Goal: Task Accomplishment & Management: Manage account settings

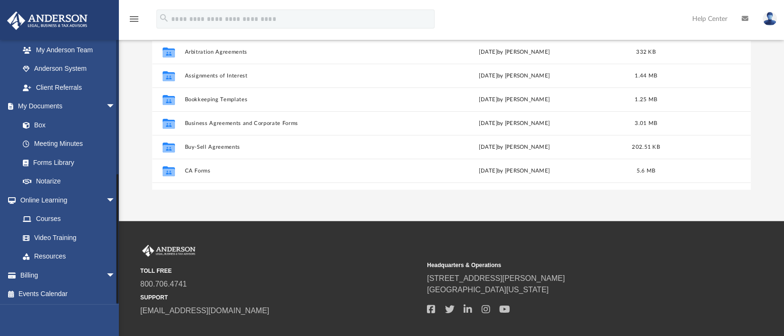
scroll to position [266, 0]
click at [36, 276] on link "Billing arrow_drop_down" at bounding box center [68, 274] width 123 height 19
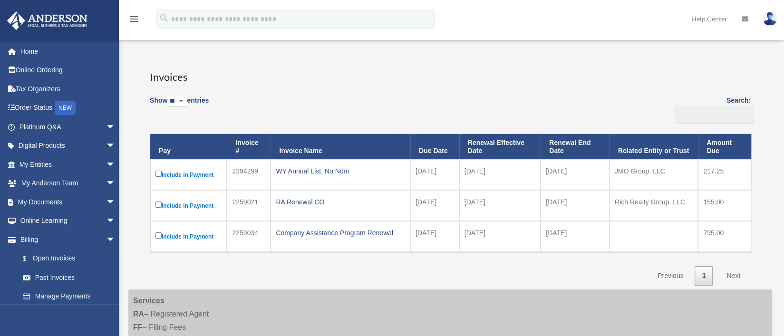
scroll to position [47, 0]
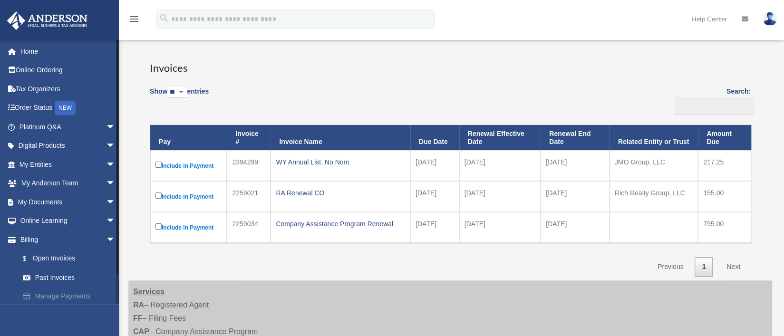
click at [73, 296] on link "Manage Payments" at bounding box center [71, 296] width 116 height 19
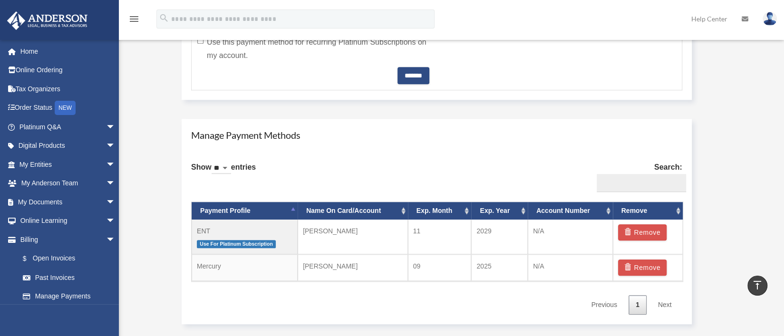
scroll to position [404, 0]
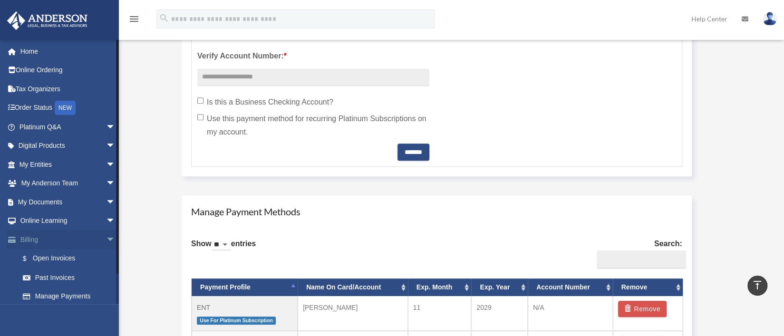
click at [25, 242] on link "Billing arrow_drop_down" at bounding box center [68, 239] width 123 height 19
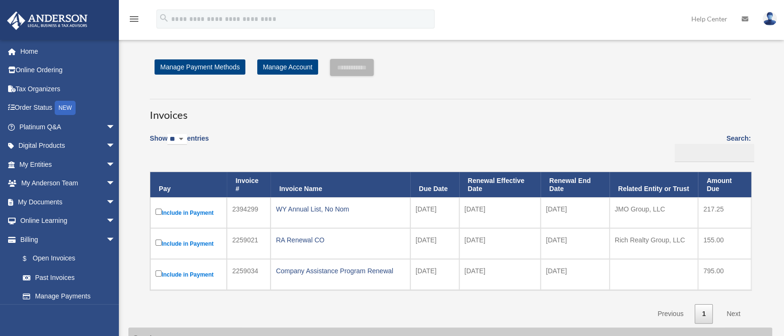
click at [765, 17] on img at bounding box center [769, 19] width 14 height 14
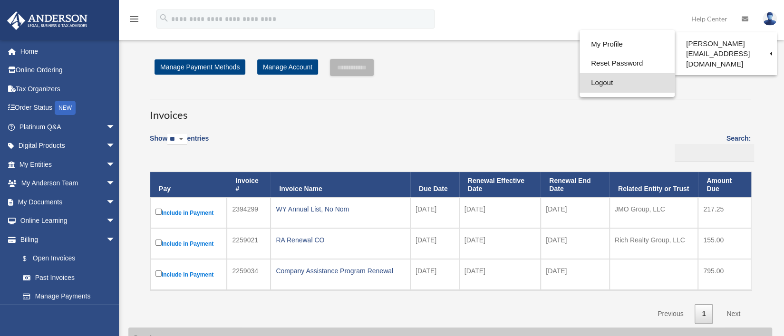
click at [579, 86] on link "Logout" at bounding box center [626, 82] width 95 height 19
